Goal: Obtain resource: Download file/media

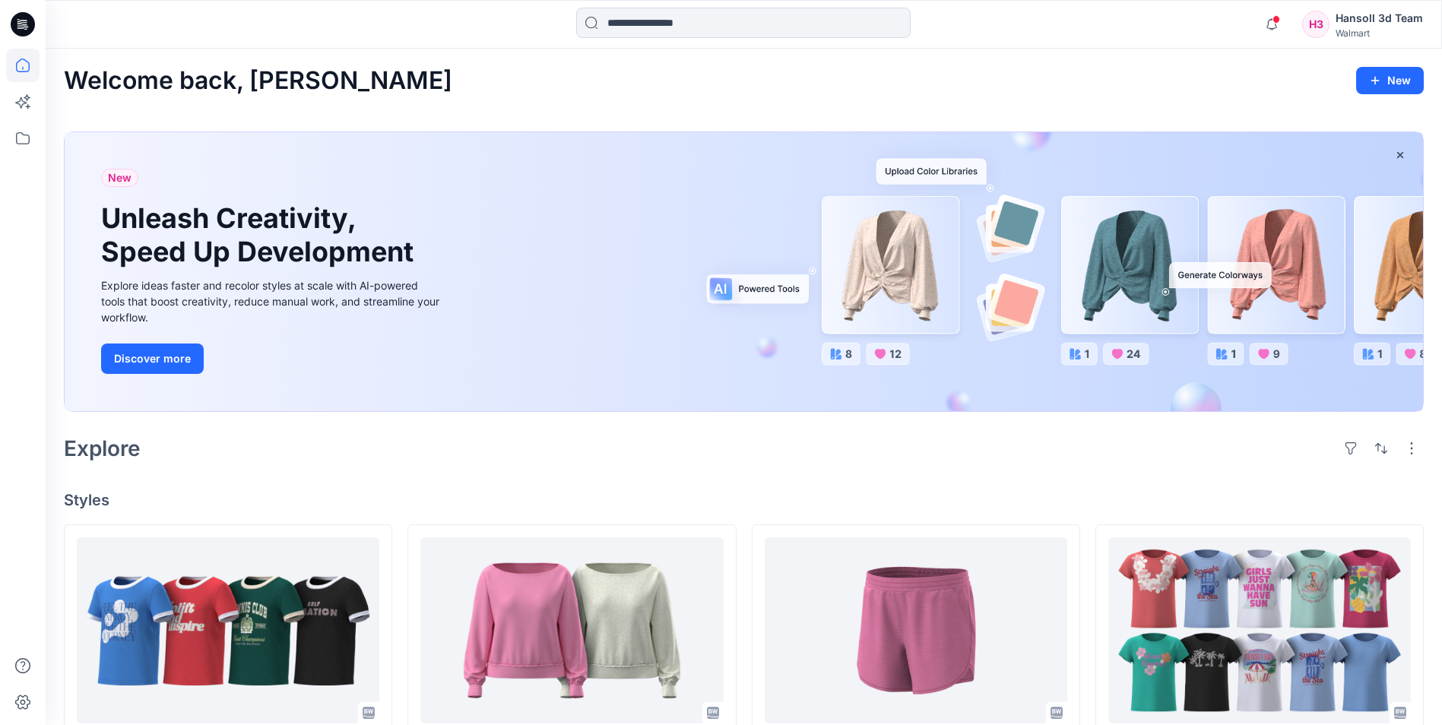
scroll to position [380, 0]
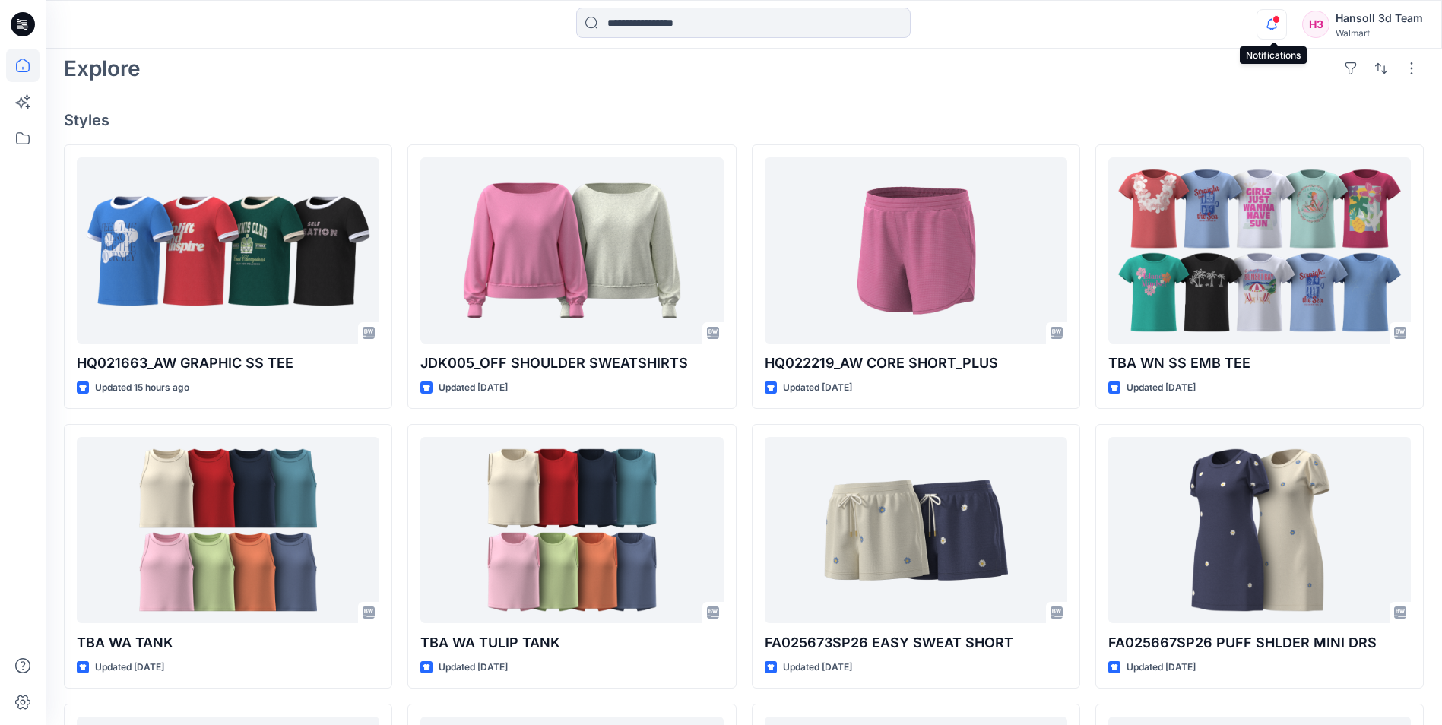
click at [1274, 24] on icon "button" at bounding box center [1271, 24] width 29 height 30
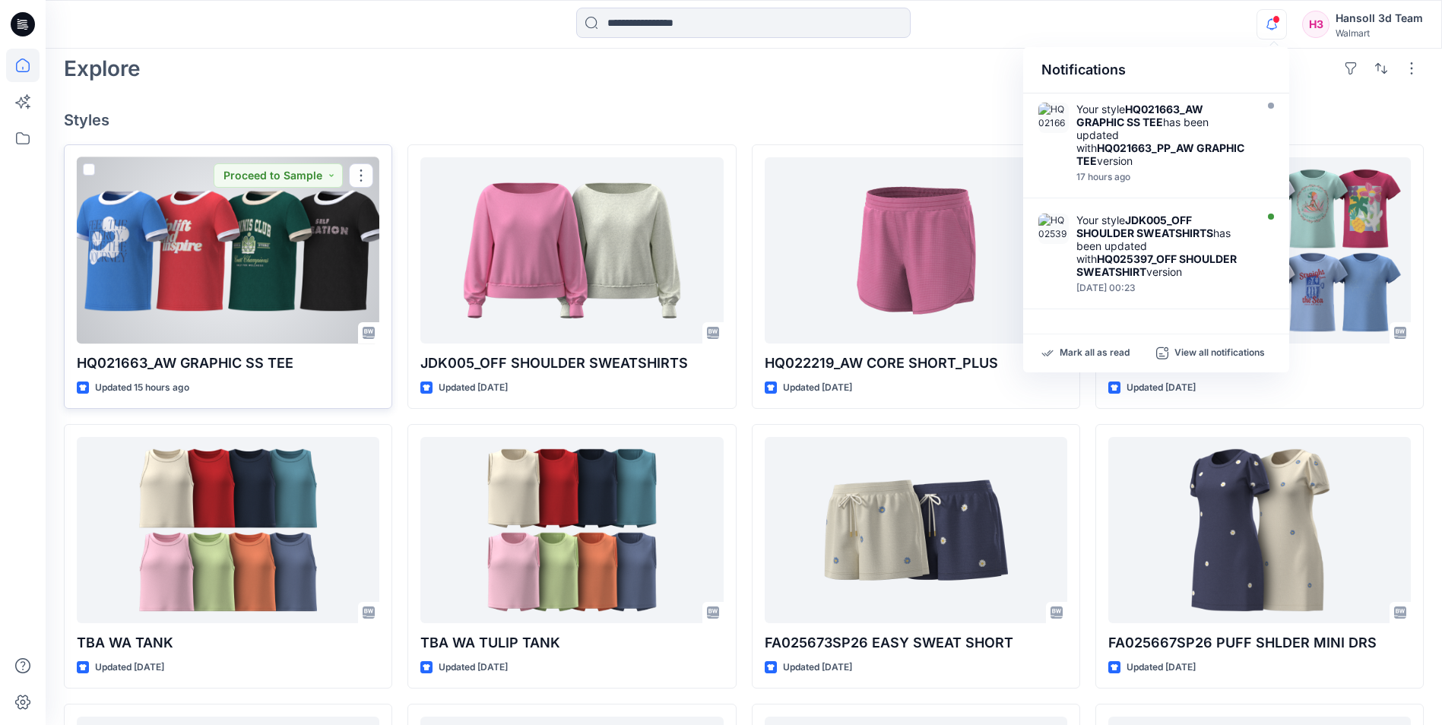
click at [265, 227] on div at bounding box center [228, 250] width 303 height 186
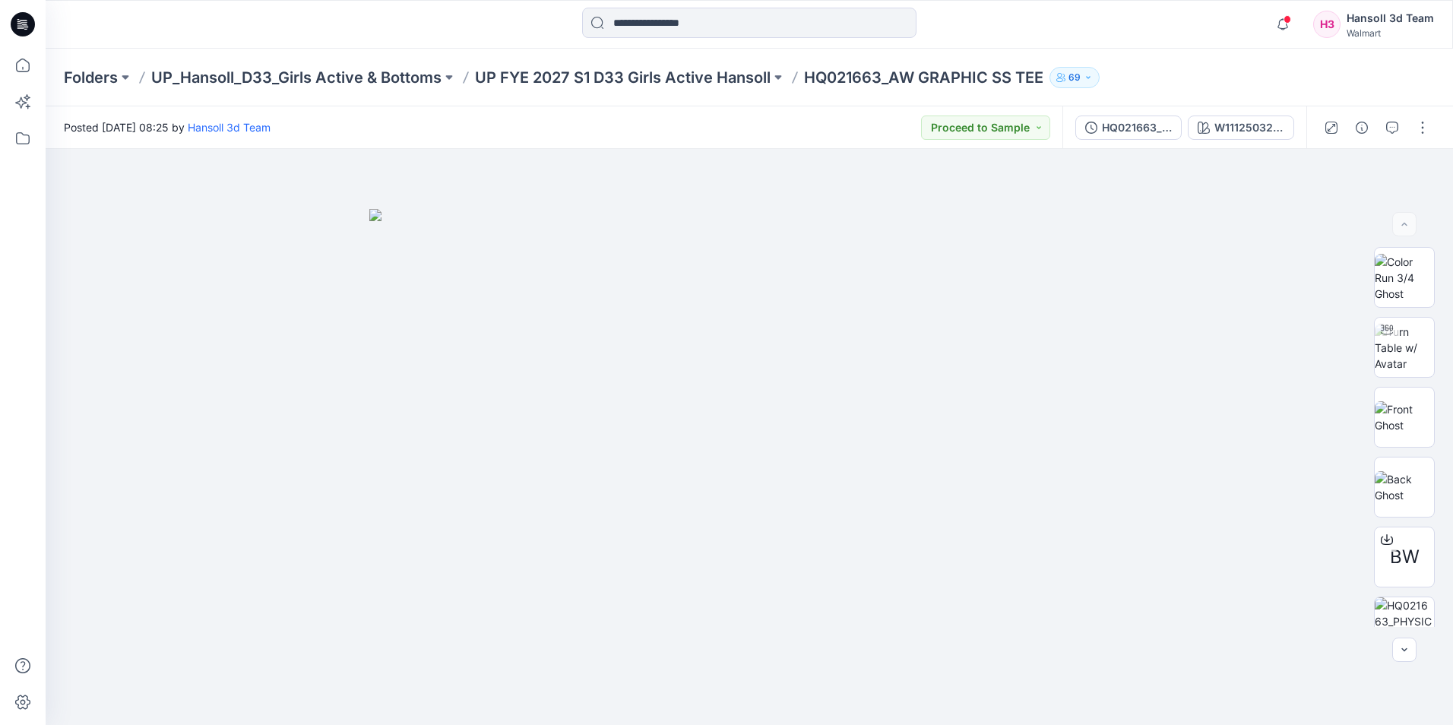
click at [921, 78] on p "HQ021663_AW GRAPHIC SS TEE" at bounding box center [923, 77] width 239 height 21
click at [657, 75] on p "UP FYE 2027 S1 D33 Girls Active Hansoll" at bounding box center [623, 77] width 296 height 21
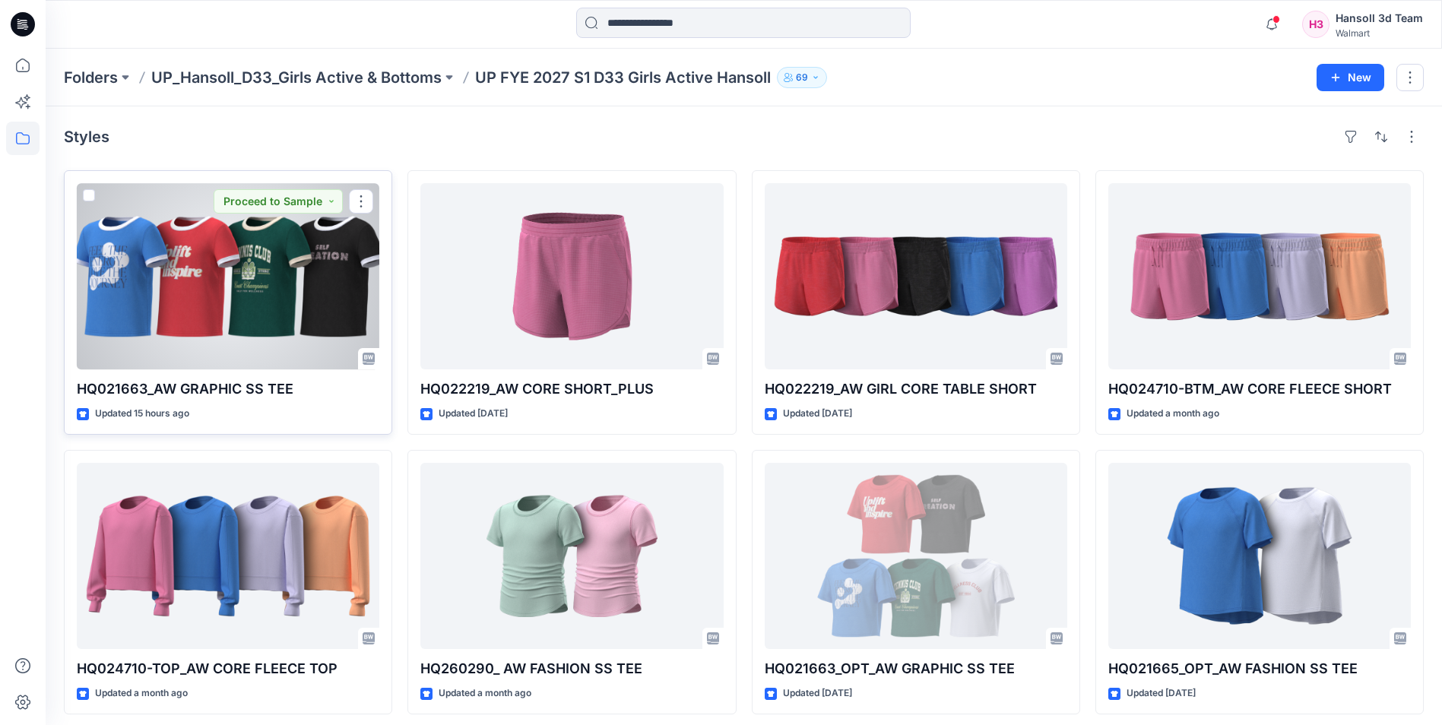
click at [217, 292] on div at bounding box center [228, 276] width 303 height 186
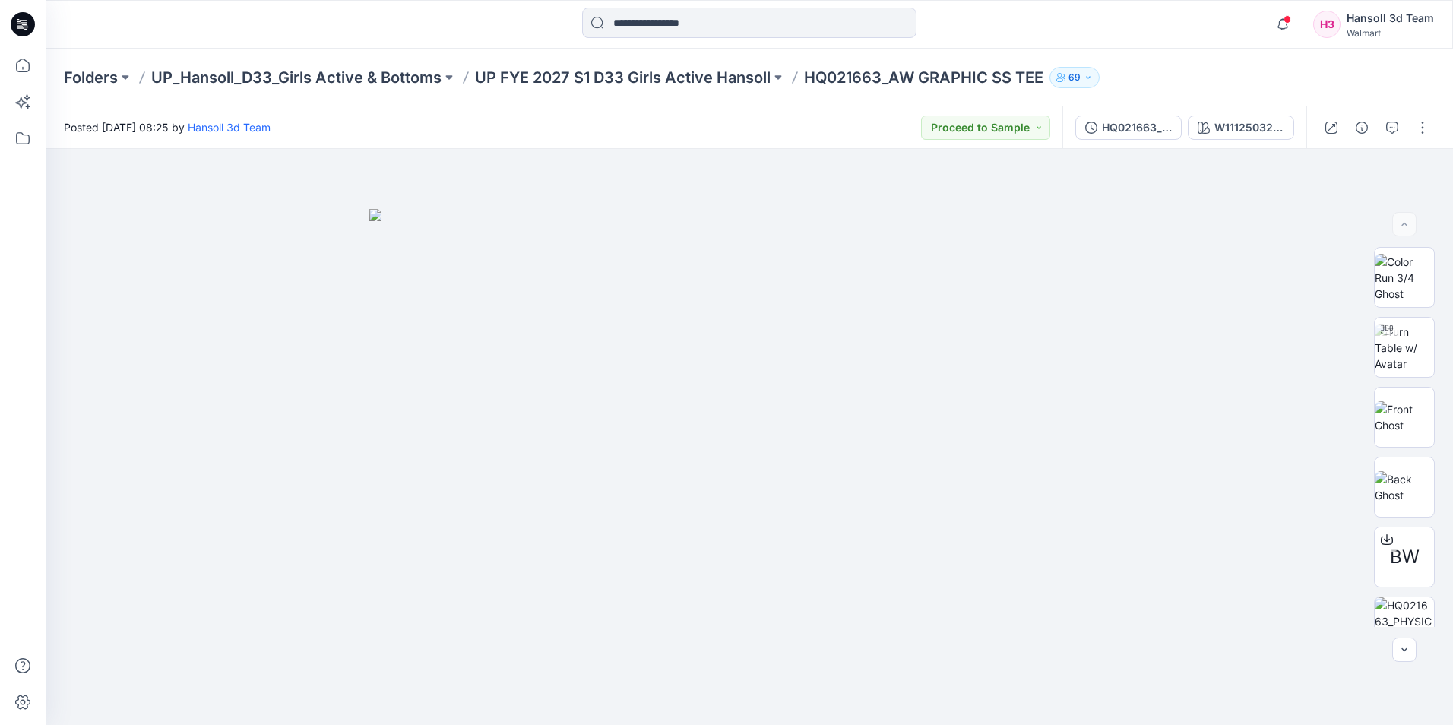
click at [40, 36] on div at bounding box center [22, 24] width 49 height 49
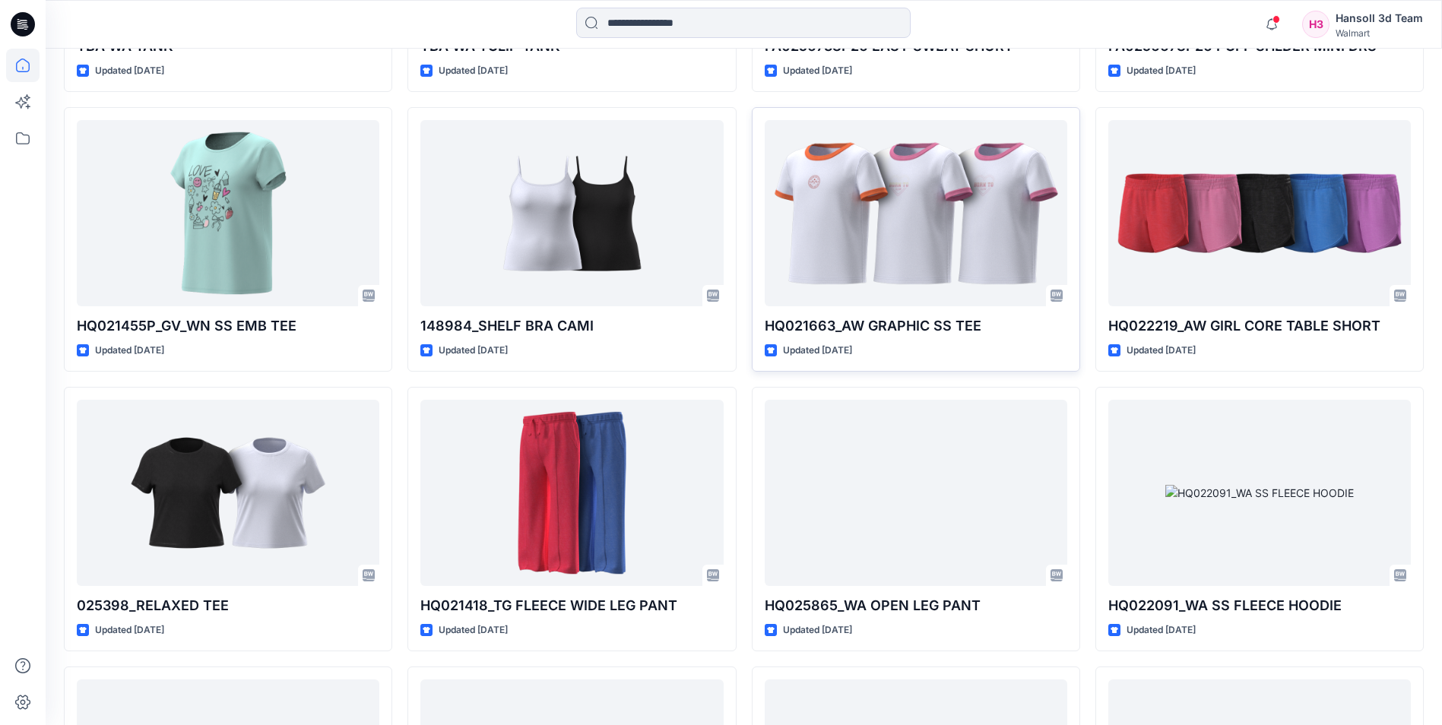
scroll to position [988, 0]
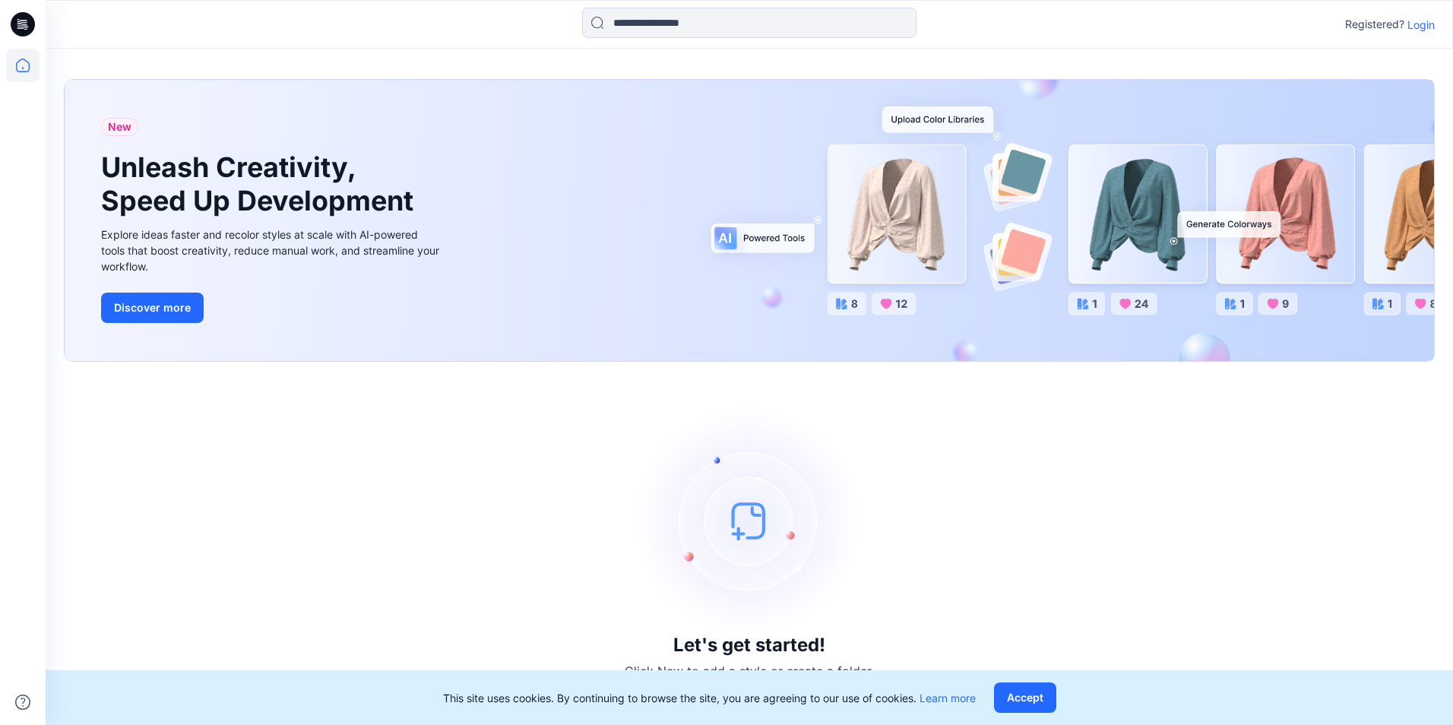
click at [33, 33] on icon at bounding box center [23, 24] width 24 height 49
click at [27, 28] on icon at bounding box center [23, 24] width 24 height 24
click at [1434, 25] on p "Login" at bounding box center [1421, 25] width 27 height 16
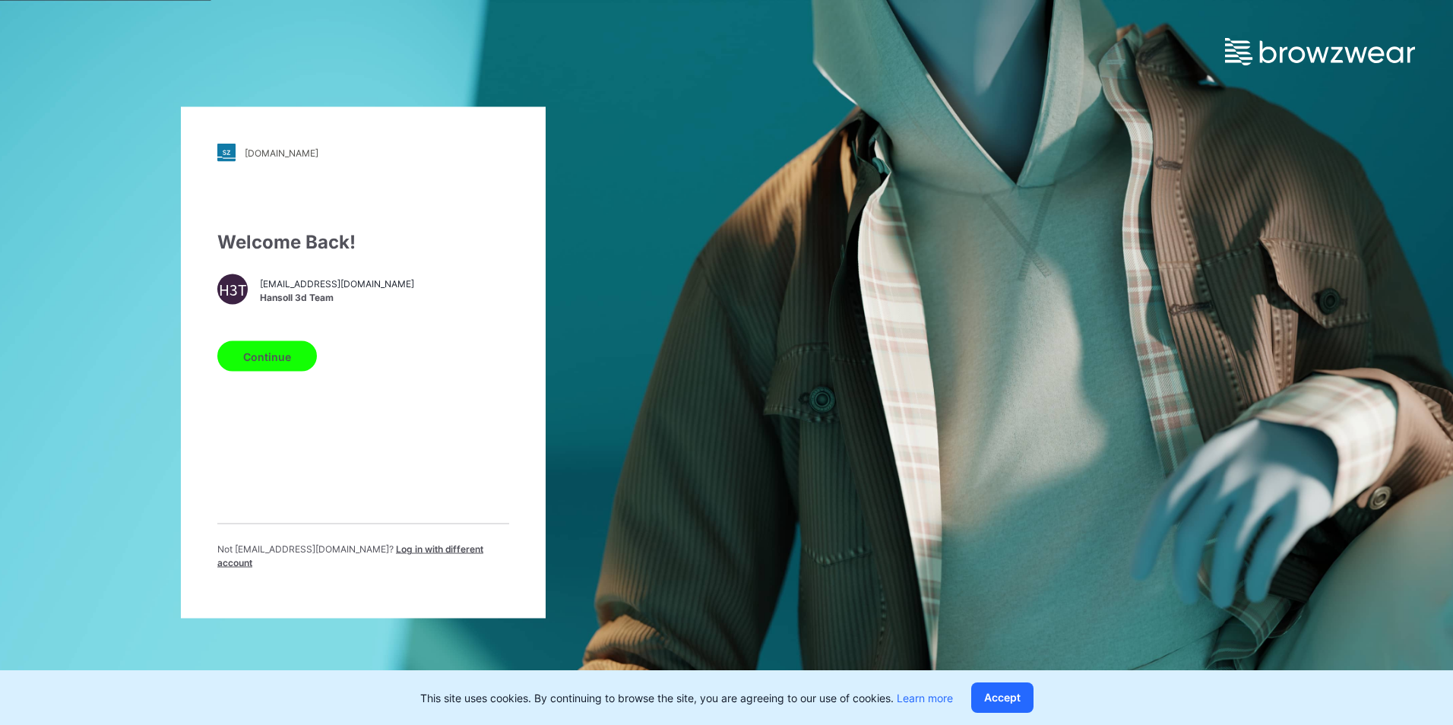
click at [283, 358] on button "Continue" at bounding box center [267, 356] width 100 height 30
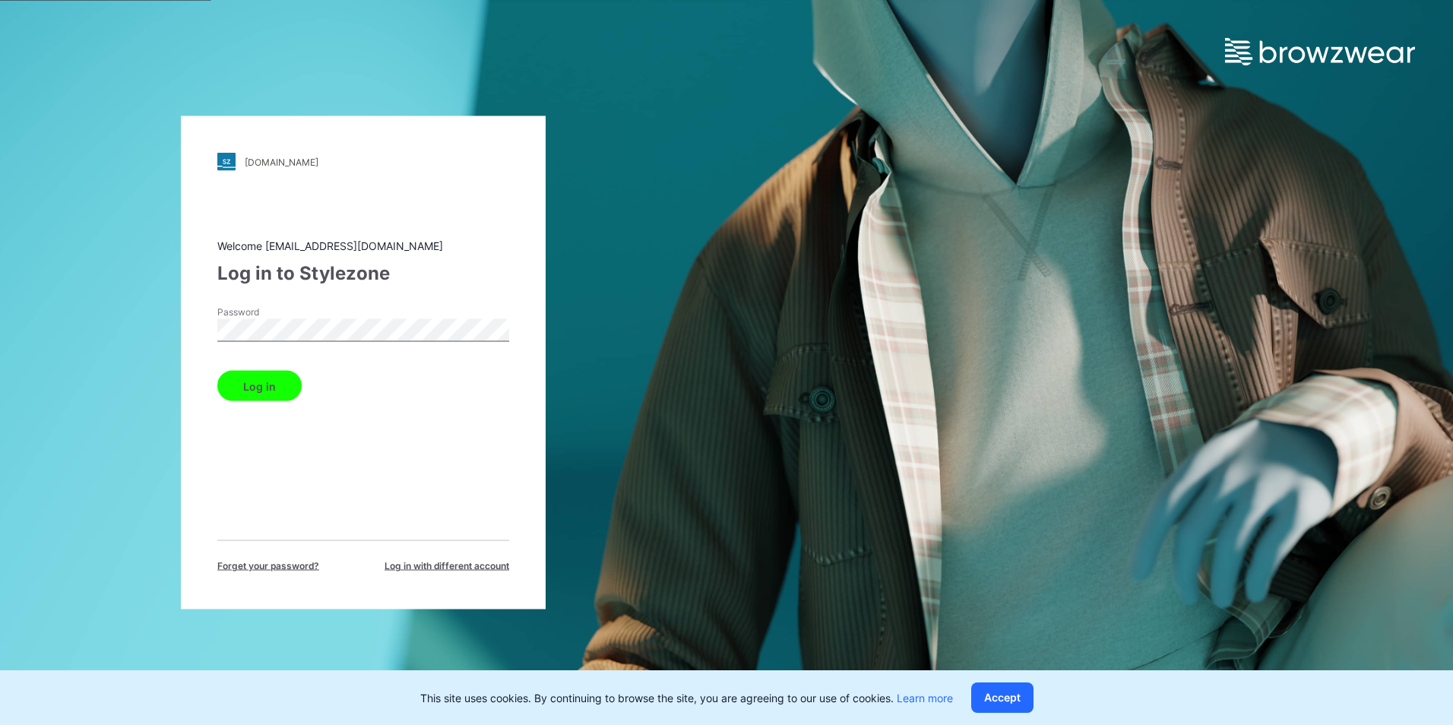
click at [262, 391] on button "Log in" at bounding box center [259, 386] width 84 height 30
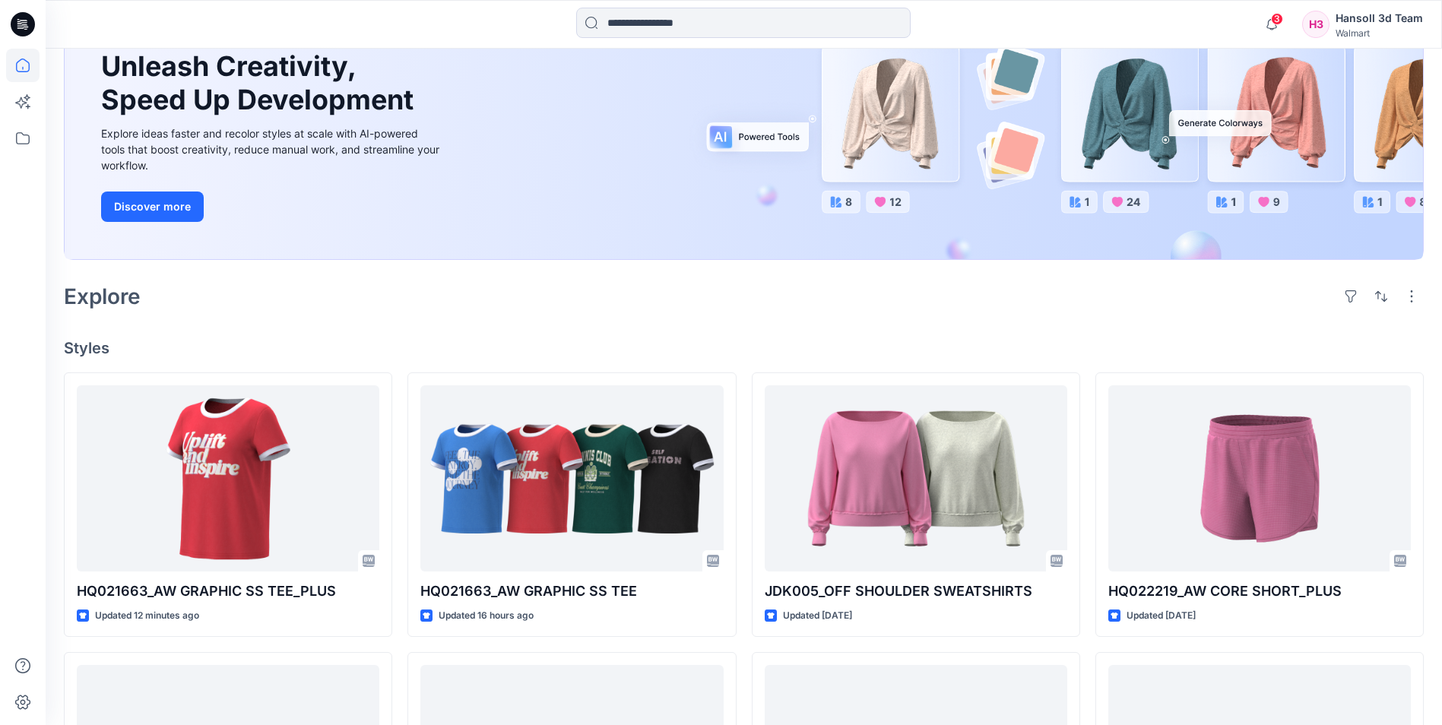
scroll to position [228, 0]
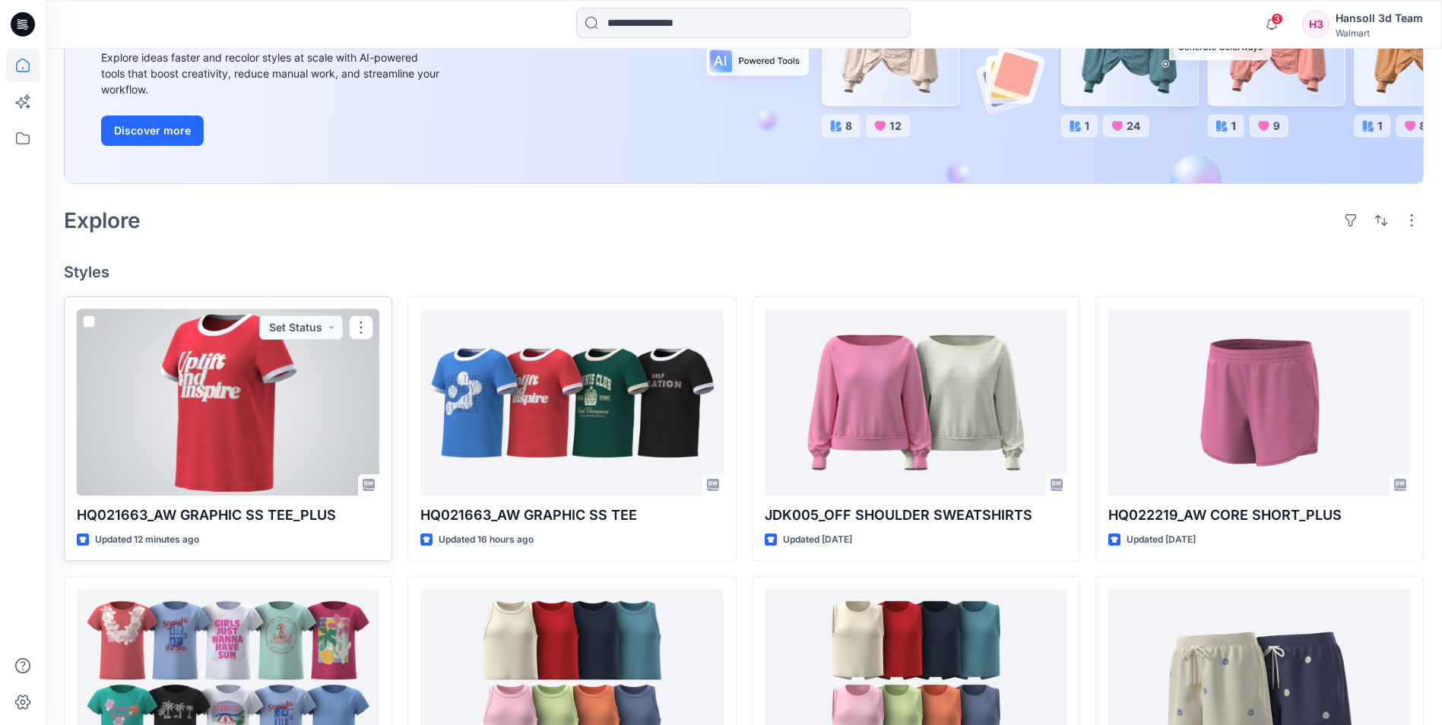
click at [329, 365] on div at bounding box center [228, 402] width 303 height 186
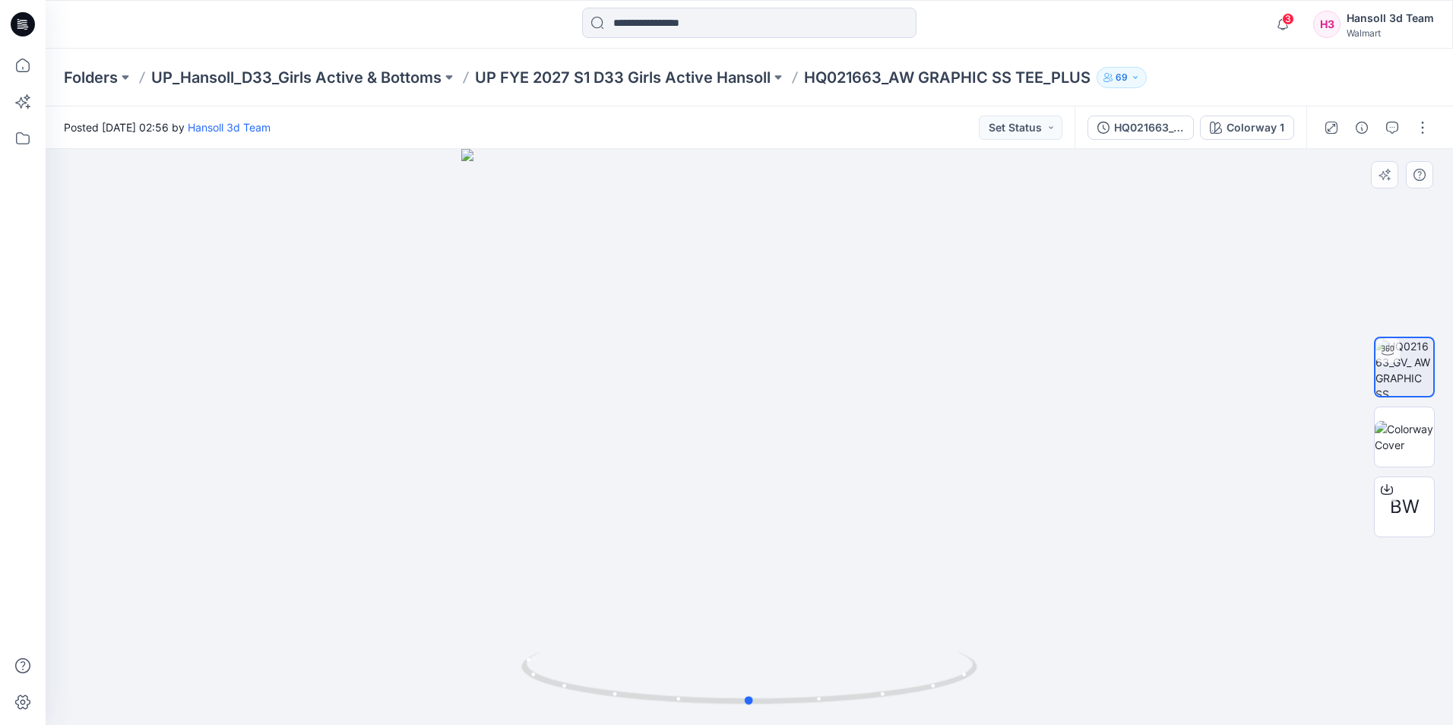
drag, startPoint x: 1130, startPoint y: 454, endPoint x: 1294, endPoint y: 494, distance: 168.3
click at [1130, 453] on div at bounding box center [750, 437] width 1408 height 576
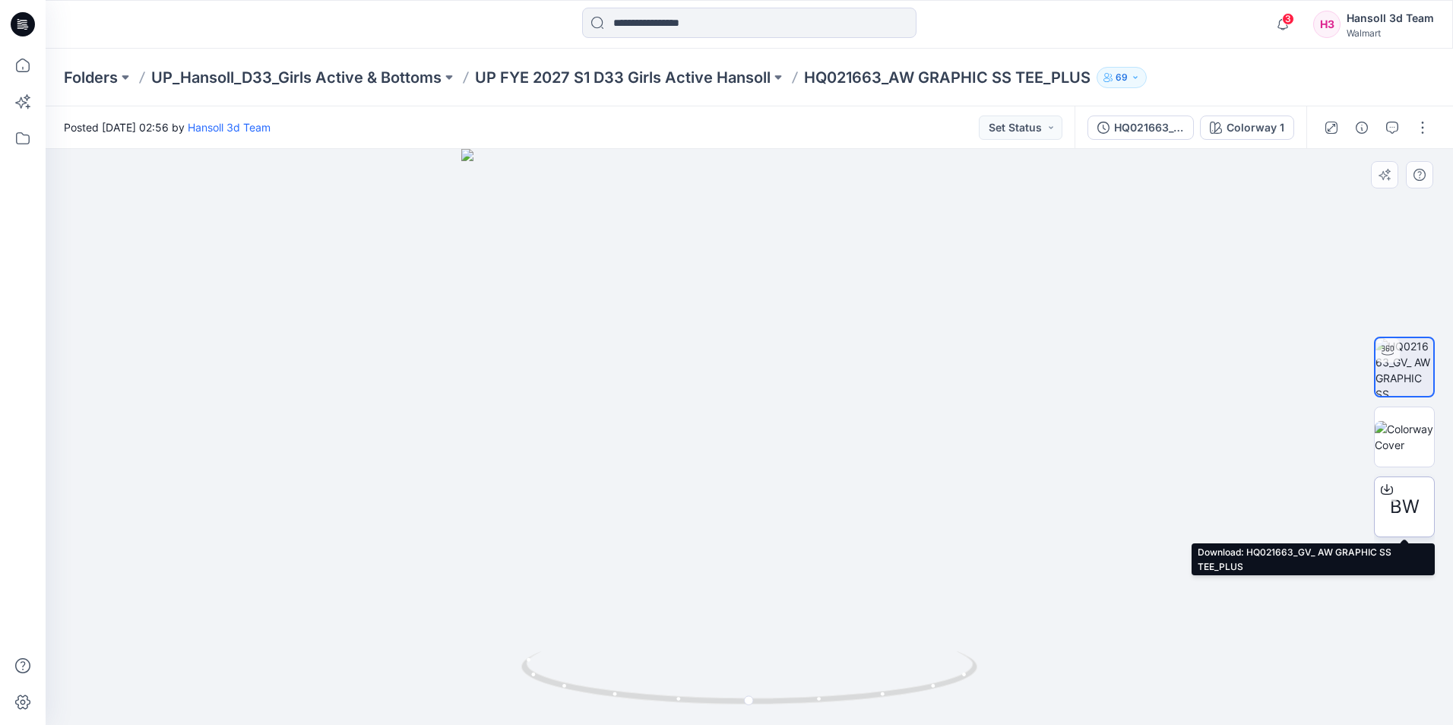
click at [1397, 508] on span "BW" at bounding box center [1405, 506] width 30 height 27
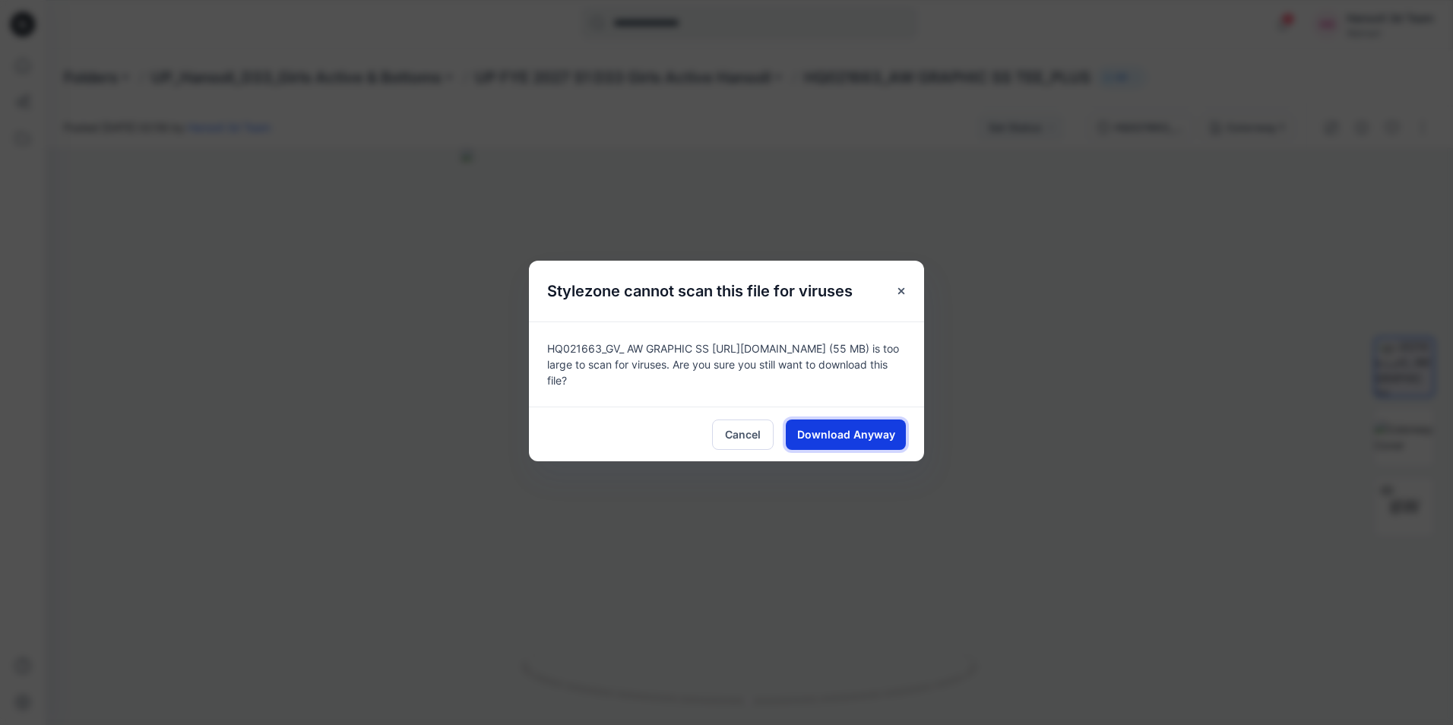
click at [837, 429] on span "Download Anyway" at bounding box center [846, 434] width 98 height 16
